Goal: Check status: Check status

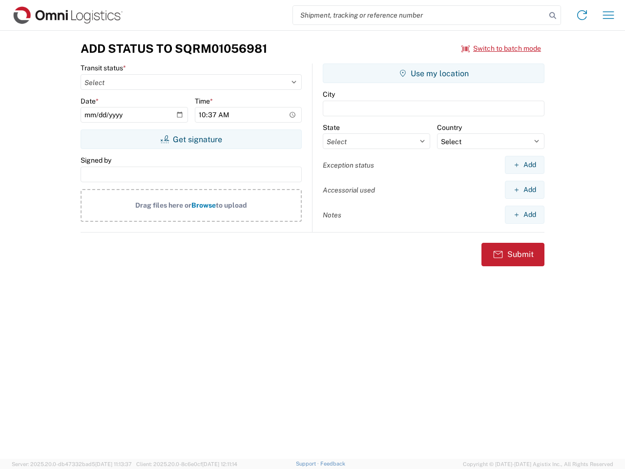
click at [419, 15] on input "search" at bounding box center [419, 15] width 253 height 19
click at [553, 16] on icon at bounding box center [553, 16] width 14 height 14
click at [582, 15] on icon at bounding box center [582, 15] width 16 height 16
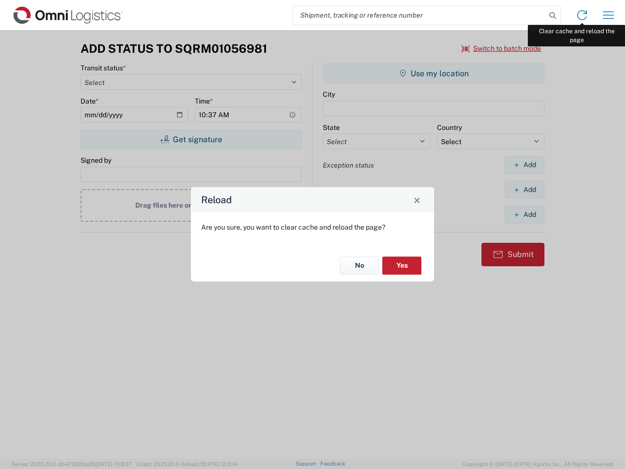
click at [608, 15] on div "Reload Are you sure, you want to clear cache and reload the page? No Yes" at bounding box center [312, 234] width 625 height 469
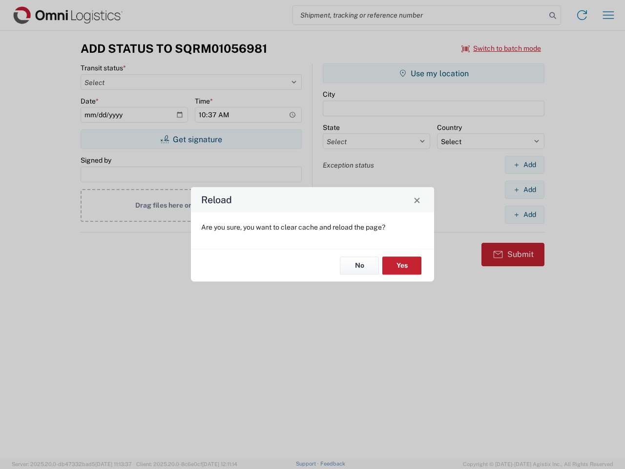
click at [501, 48] on div "Reload Are you sure, you want to clear cache and reload the page? No Yes" at bounding box center [312, 234] width 625 height 469
click at [191, 139] on div "Reload Are you sure, you want to clear cache and reload the page? No Yes" at bounding box center [312, 234] width 625 height 469
click at [433, 73] on div "Reload Are you sure, you want to clear cache and reload the page? No Yes" at bounding box center [312, 234] width 625 height 469
click at [524, 165] on div "Reload Are you sure, you want to clear cache and reload the page? No Yes" at bounding box center [312, 234] width 625 height 469
click at [524, 189] on div "Reload Are you sure, you want to clear cache and reload the page? No Yes" at bounding box center [312, 234] width 625 height 469
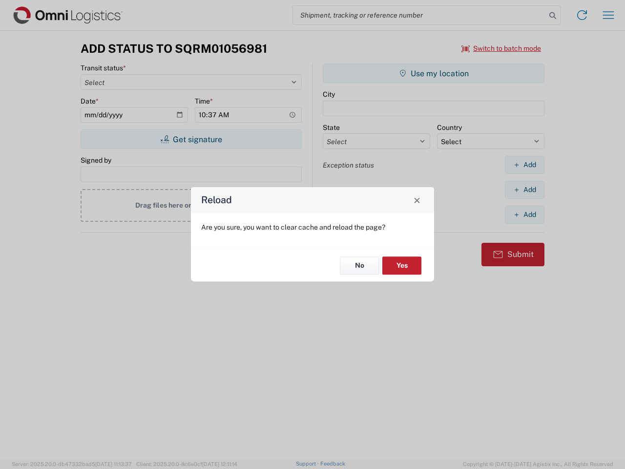
click at [524, 214] on div "Reload Are you sure, you want to clear cache and reload the page? No Yes" at bounding box center [312, 234] width 625 height 469
